Goal: Submit feedback/report problem

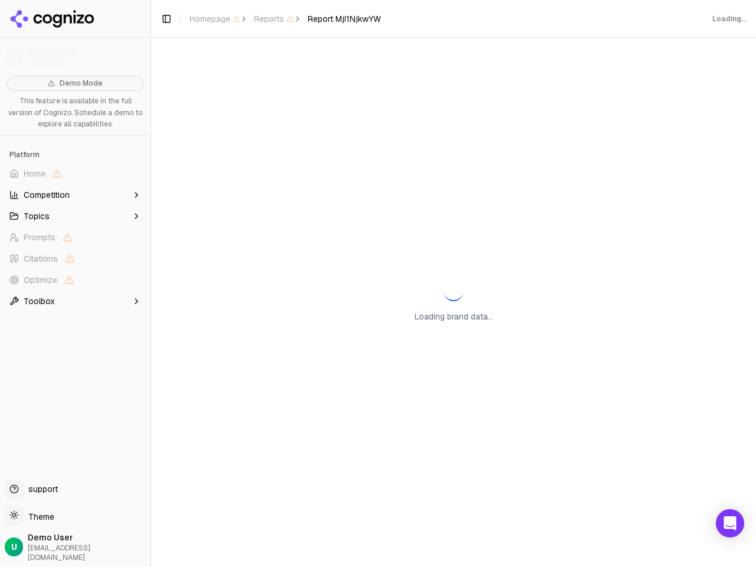
click at [75, 174] on span "Home" at bounding box center [75, 173] width 141 height 19
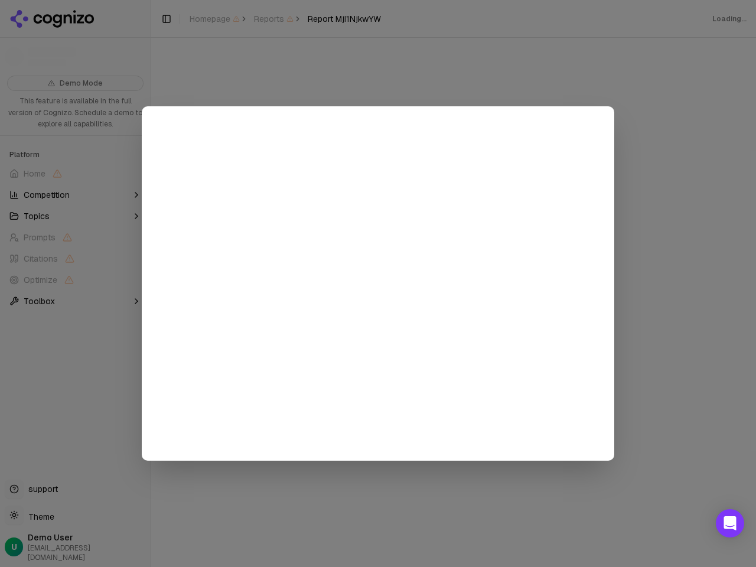
click at [75, 195] on div at bounding box center [378, 283] width 756 height 567
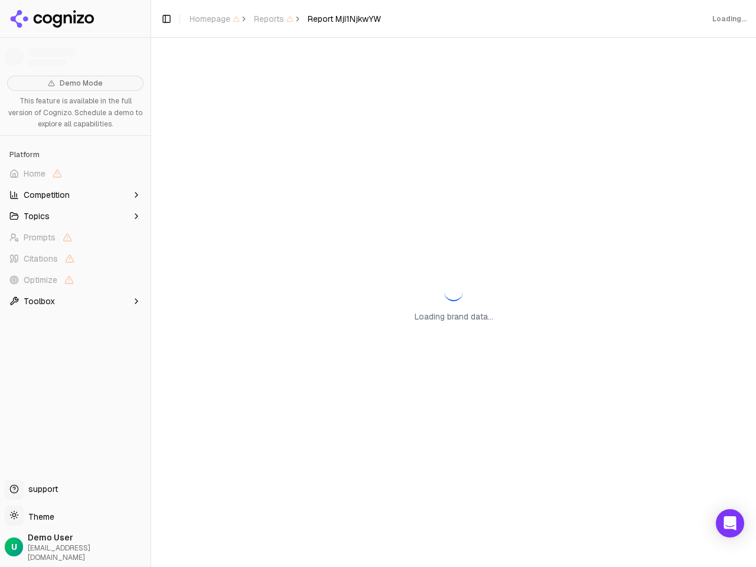
click at [75, 216] on button "Topics" at bounding box center [75, 216] width 141 height 19
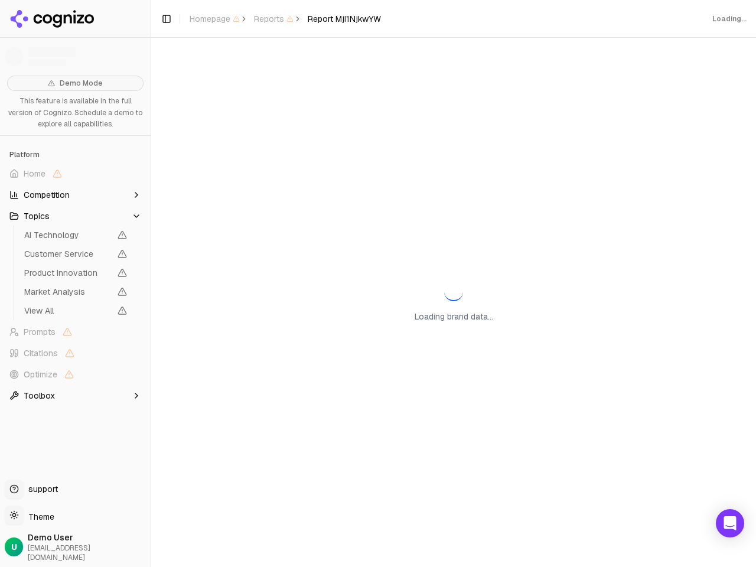
click at [75, 237] on span "AI Technology" at bounding box center [67, 235] width 86 height 12
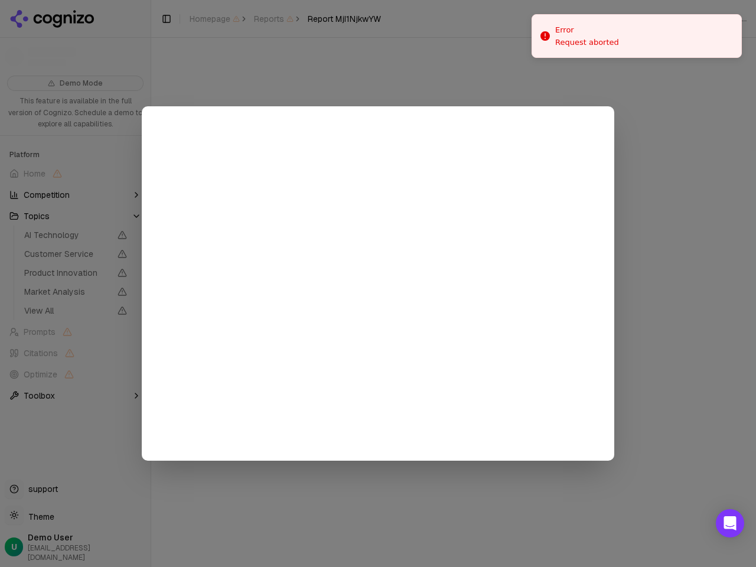
click at [75, 259] on div at bounding box center [378, 283] width 756 height 567
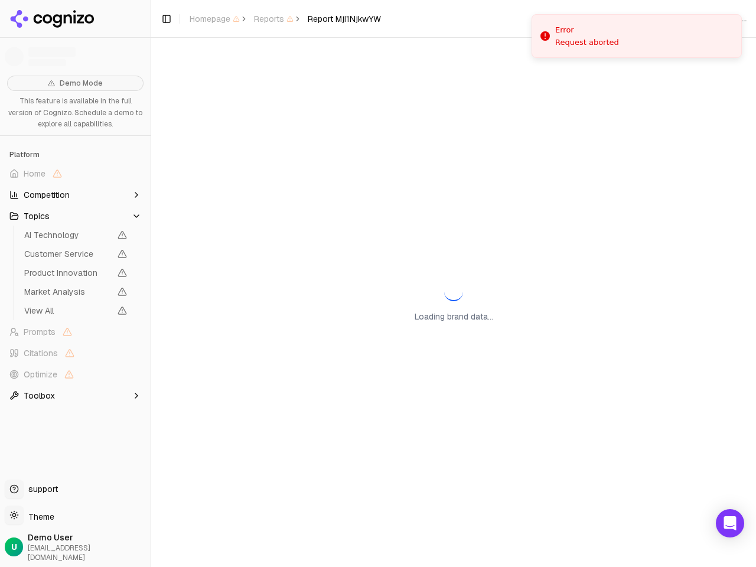
click at [75, 280] on span "Product Innovation" at bounding box center [75, 273] width 112 height 17
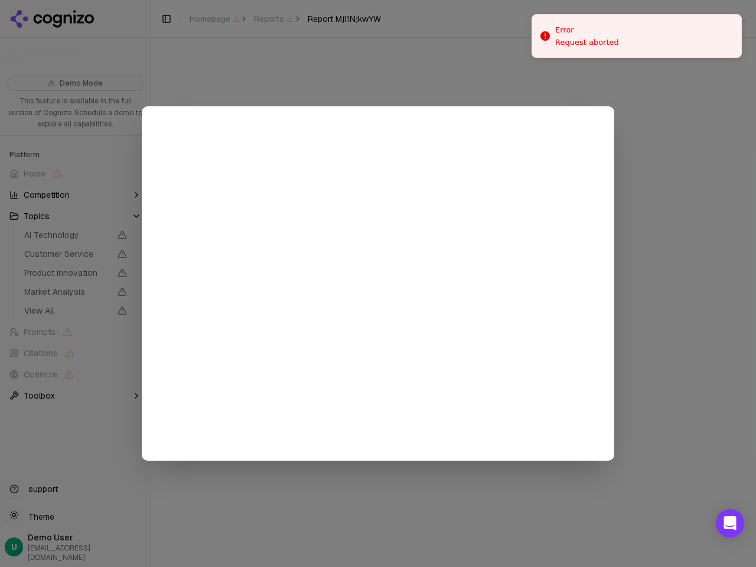
click at [75, 301] on div at bounding box center [378, 283] width 756 height 567
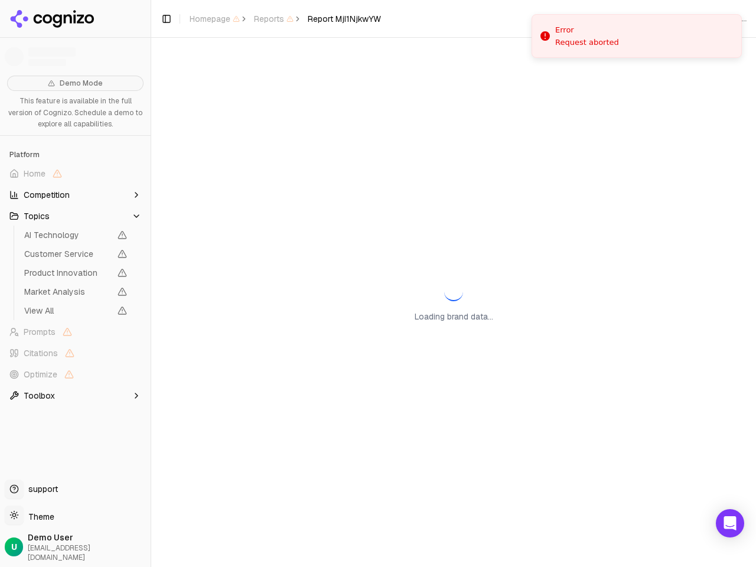
click at [151, 283] on button "Toggle Sidebar" at bounding box center [150, 283] width 9 height 567
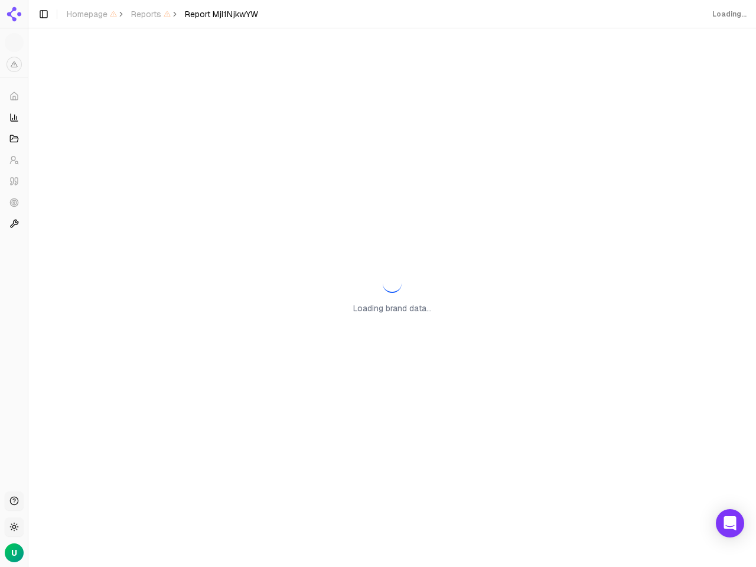
click at [52, 19] on button "Toggle Sidebar" at bounding box center [43, 14] width 17 height 17
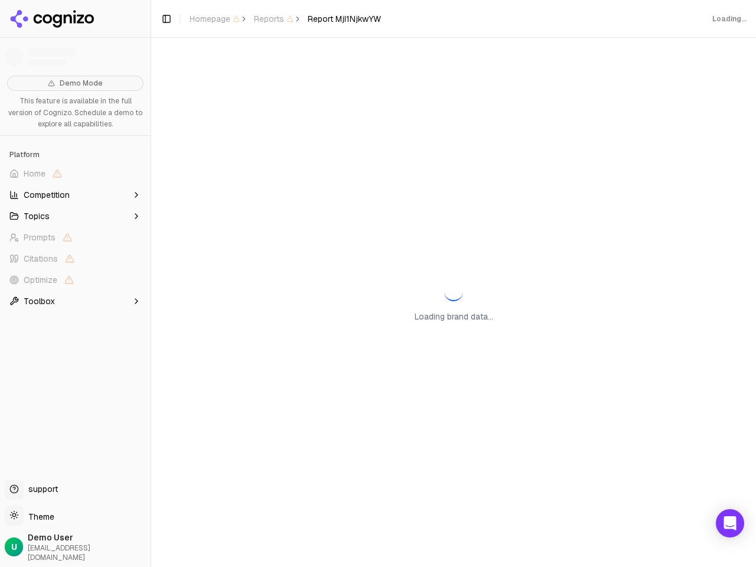
click at [214, 19] on span "Homepage" at bounding box center [215, 19] width 50 height 12
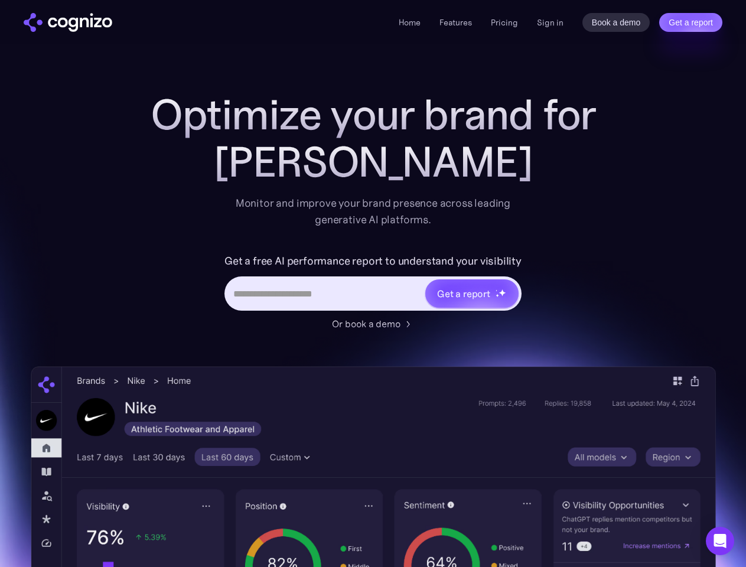
click at [690, 22] on link "Get a report" at bounding box center [690, 22] width 63 height 19
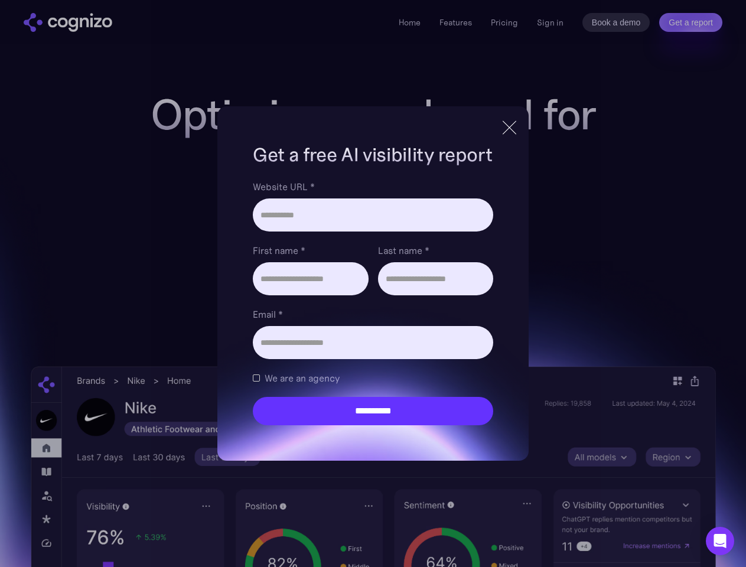
click at [471, 294] on input "Last name *" at bounding box center [435, 278] width 115 height 33
click at [720, 541] on icon "Open Intercom Messenger" at bounding box center [720, 541] width 12 height 14
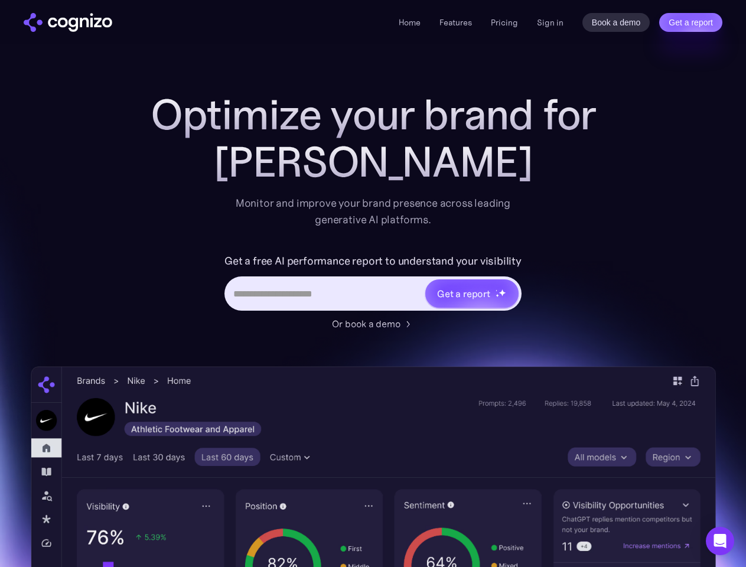
click at [690, 22] on link "Get a report" at bounding box center [690, 22] width 63 height 19
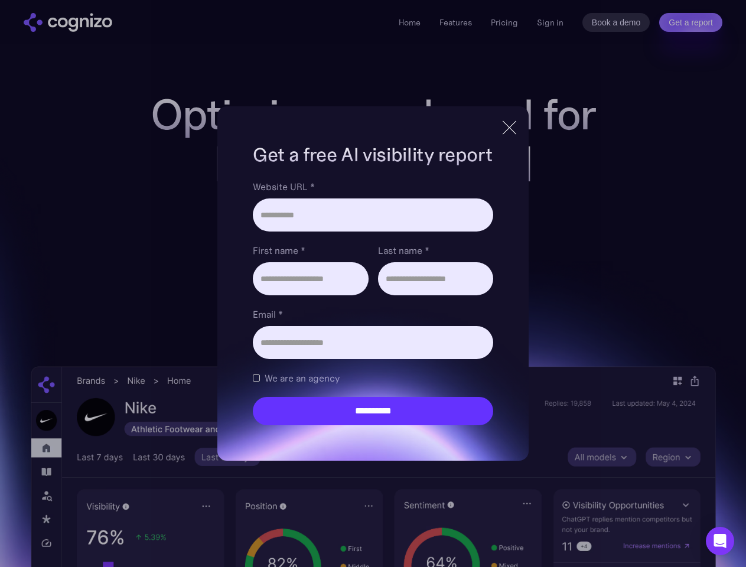
click at [471, 294] on input "Last name *" at bounding box center [435, 278] width 115 height 33
click at [720, 541] on icon "Open Intercom Messenger" at bounding box center [720, 541] width 12 height 14
